Goal: Transaction & Acquisition: Purchase product/service

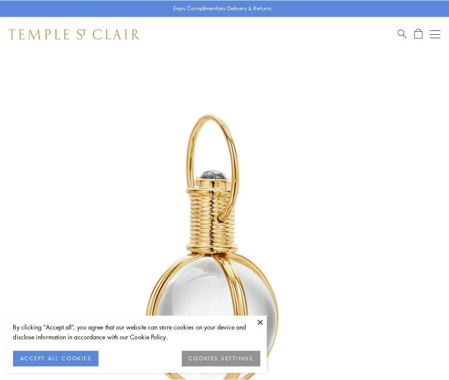
scroll to position [223, 0]
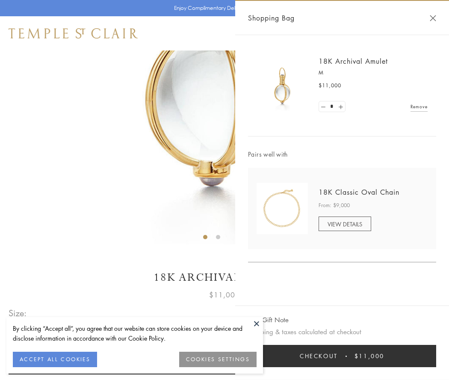
click at [342, 356] on button "Checkout $11,000" at bounding box center [342, 356] width 188 height 22
